Goal: Find contact information: Find contact information

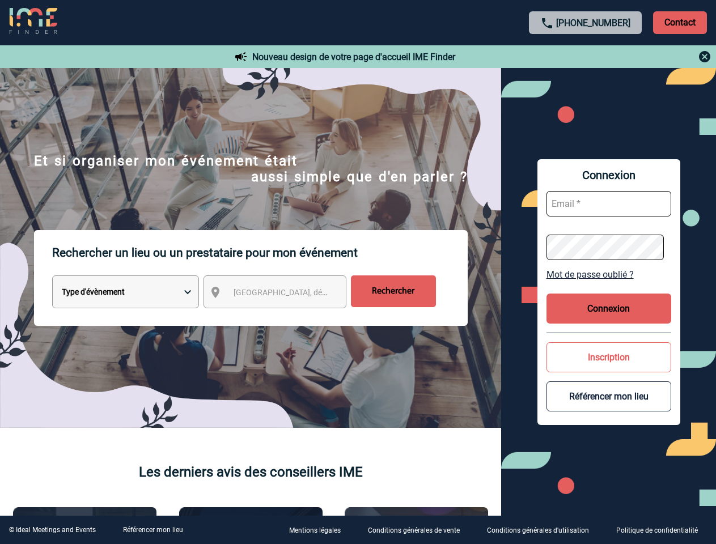
click at [357, 272] on p "Rechercher un lieu ou un prestataire pour mon événement" at bounding box center [259, 252] width 415 height 45
click at [679, 22] on p "Contact" at bounding box center [680, 22] width 54 height 23
click at [585, 57] on body "[PHONE_NUMBER] Contact Contact Nouveau design de votre page d'accueil IME Finde…" at bounding box center [358, 272] width 716 height 544
click at [285, 294] on div at bounding box center [358, 272] width 716 height 544
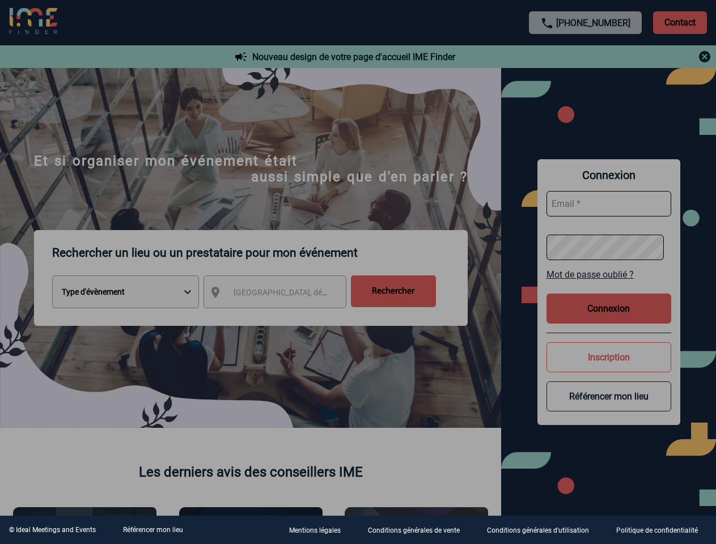
click at [608, 274] on div at bounding box center [358, 272] width 716 height 544
click at [608, 308] on div at bounding box center [358, 272] width 716 height 544
click at [608, 357] on div at bounding box center [358, 272] width 716 height 544
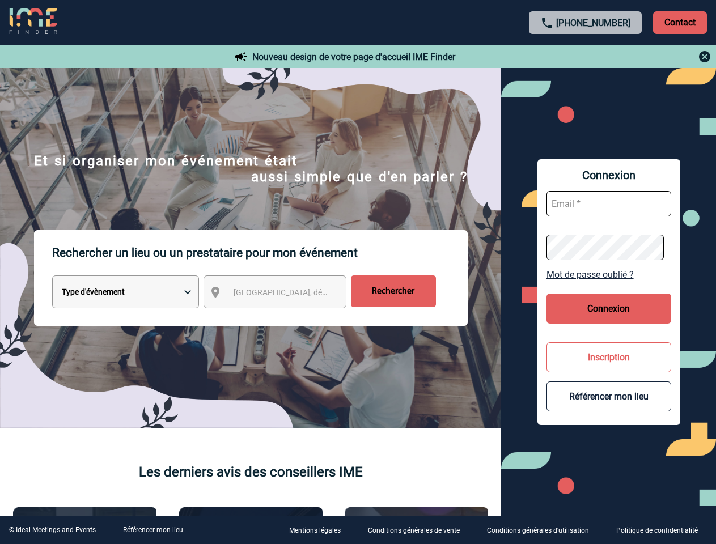
click at [608, 396] on button "Référencer mon lieu" at bounding box center [608, 396] width 125 height 30
click at [152, 530] on link "Référencer mon lieu" at bounding box center [153, 530] width 60 height 8
